Goal: Task Accomplishment & Management: Manage account settings

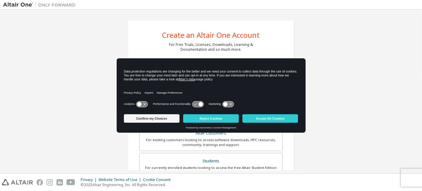
click at [142, 106] on icon at bounding box center [141, 104] width 11 height 6
click at [235, 119] on button "Reject Cookies" at bounding box center [211, 118] width 56 height 8
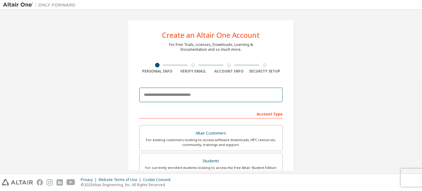
click at [183, 98] on input "email" at bounding box center [210, 95] width 143 height 15
type input "**********"
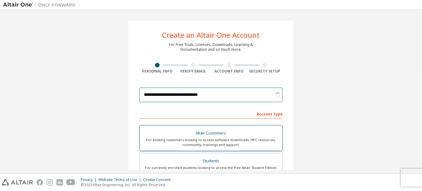
scroll to position [22, 0]
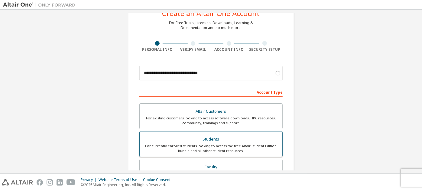
click at [226, 141] on div "Students" at bounding box center [210, 139] width 135 height 8
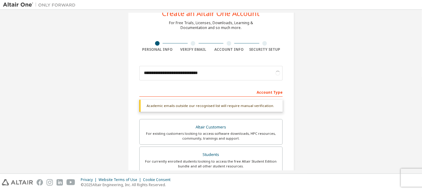
click at [252, 111] on div "Academic emails outside our recognised list will require manual verification." at bounding box center [210, 106] width 143 height 12
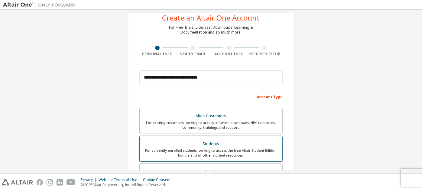
scroll to position [10, 0]
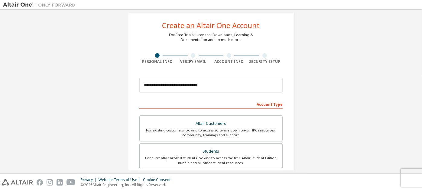
click at [235, 75] on div "**********" at bounding box center [210, 85] width 143 height 21
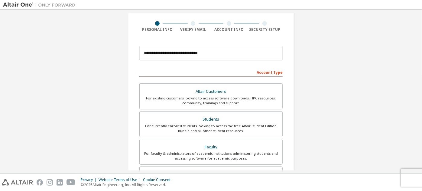
scroll to position [43, 0]
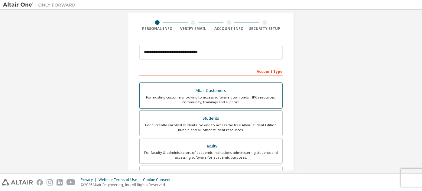
click at [181, 100] on div "For existing customers looking to access software downloads, HPC resources, com…" at bounding box center [210, 100] width 135 height 10
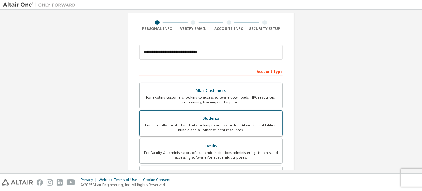
click at [186, 117] on div "Students" at bounding box center [210, 118] width 135 height 8
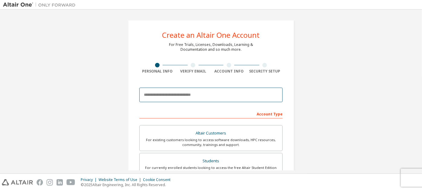
click at [206, 98] on input "email" at bounding box center [210, 95] width 143 height 15
type input "**********"
click at [168, 98] on input "email" at bounding box center [210, 95] width 143 height 15
click at [166, 96] on input "email" at bounding box center [210, 95] width 143 height 15
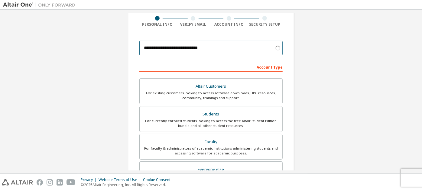
scroll to position [47, 0]
type input "**********"
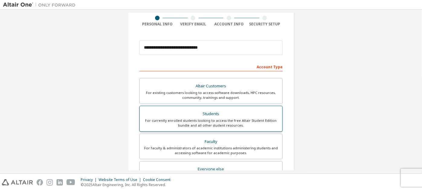
click at [207, 125] on div "For currently enrolled students looking to access the free Altair Student Editi…" at bounding box center [210, 123] width 135 height 10
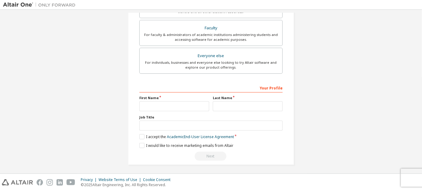
scroll to position [161, 0]
click at [163, 105] on input "text" at bounding box center [174, 106] width 70 height 10
type input "*****"
type input "****"
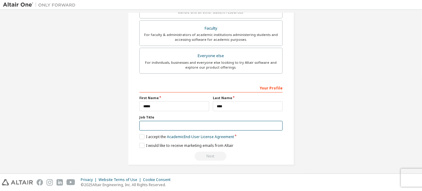
type input "*"
type input "*******"
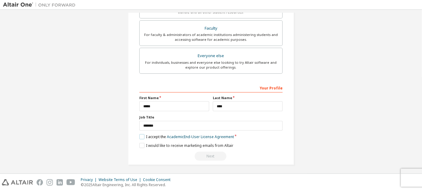
click at [142, 135] on label "I accept the Academic End-User License Agreement" at bounding box center [186, 136] width 95 height 5
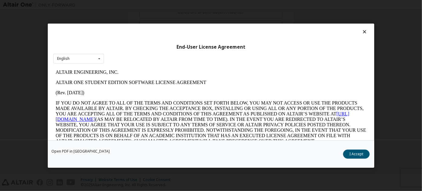
scroll to position [0, 0]
click at [365, 34] on icon at bounding box center [365, 31] width 6 height 5
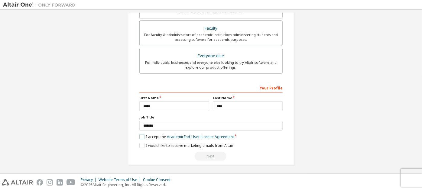
click at [142, 135] on label "I accept the Academic End-User License Agreement" at bounding box center [186, 136] width 95 height 5
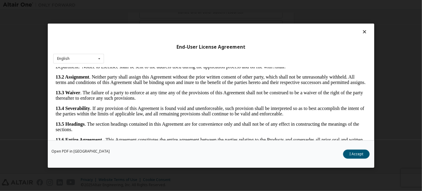
scroll to position [20, 0]
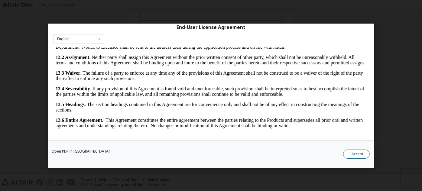
click at [358, 155] on button "I Accept" at bounding box center [356, 153] width 27 height 9
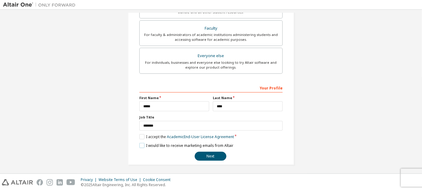
click at [141, 143] on label "I would like to receive marketing emails from Altair" at bounding box center [186, 145] width 94 height 5
click at [142, 145] on label "I would like to receive marketing emails from Altair" at bounding box center [186, 145] width 94 height 5
click at [216, 157] on button "Next" at bounding box center [211, 156] width 32 height 9
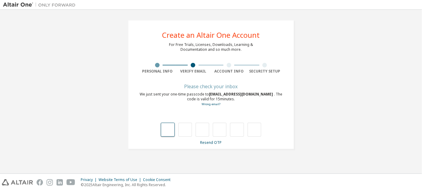
type input "*"
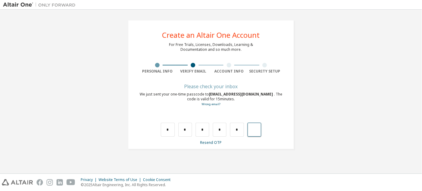
type input "*"
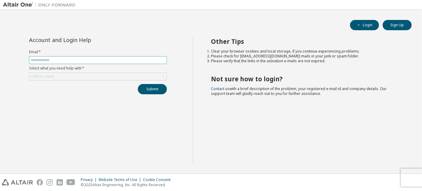
click at [130, 58] on input "text" at bounding box center [98, 60] width 135 height 5
type input "**********"
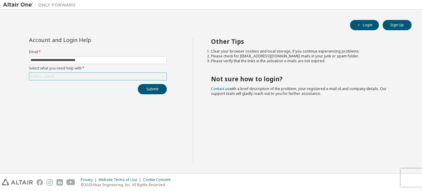
click at [97, 75] on div "Click to select" at bounding box center [97, 76] width 137 height 7
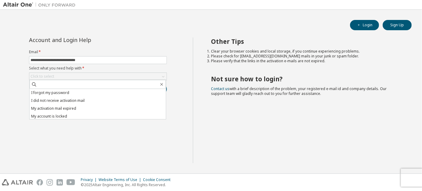
click at [197, 51] on div "Other Tips Clear your browser cookies and local storage, if you continue experi…" at bounding box center [306, 100] width 226 height 126
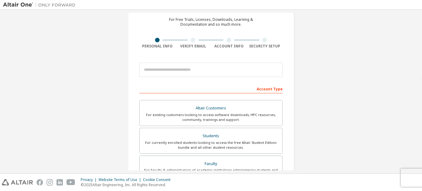
scroll to position [28, 0]
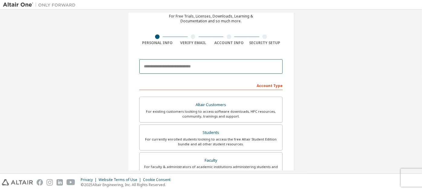
click at [193, 63] on input "email" at bounding box center [210, 66] width 143 height 15
type input "**********"
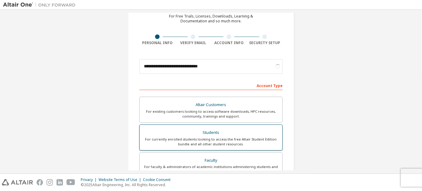
click at [199, 123] on label "Altair Customers For existing customers looking to access software downloads, H…" at bounding box center [210, 110] width 143 height 26
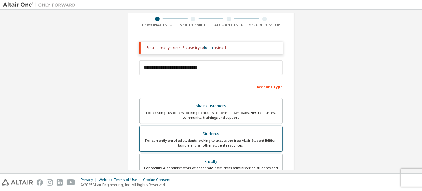
scroll to position [47, 0]
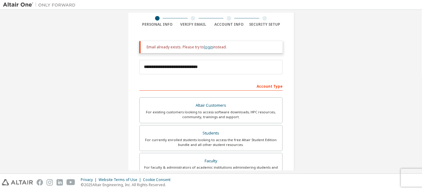
click at [204, 45] on link "login" at bounding box center [208, 46] width 9 height 5
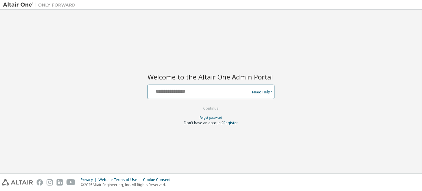
click at [190, 92] on input "text" at bounding box center [199, 90] width 99 height 9
type input "**********"
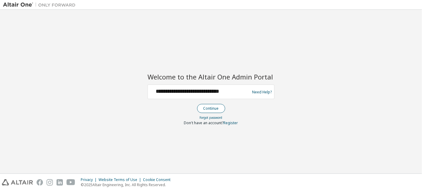
click at [202, 107] on button "Continue" at bounding box center [211, 108] width 28 height 9
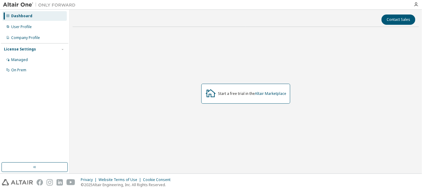
click at [21, 7] on img at bounding box center [41, 5] width 76 height 6
click at [27, 166] on button "button" at bounding box center [35, 167] width 66 height 10
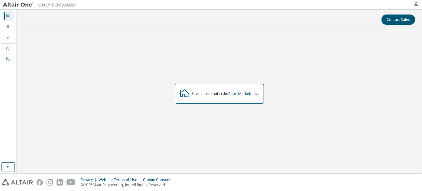
click at [21, 4] on img at bounding box center [41, 5] width 76 height 6
click at [56, 6] on img at bounding box center [41, 5] width 76 height 6
click at [245, 93] on link "Altair Marketplace" at bounding box center [244, 93] width 31 height 5
